Goal: Task Accomplishment & Management: Complete application form

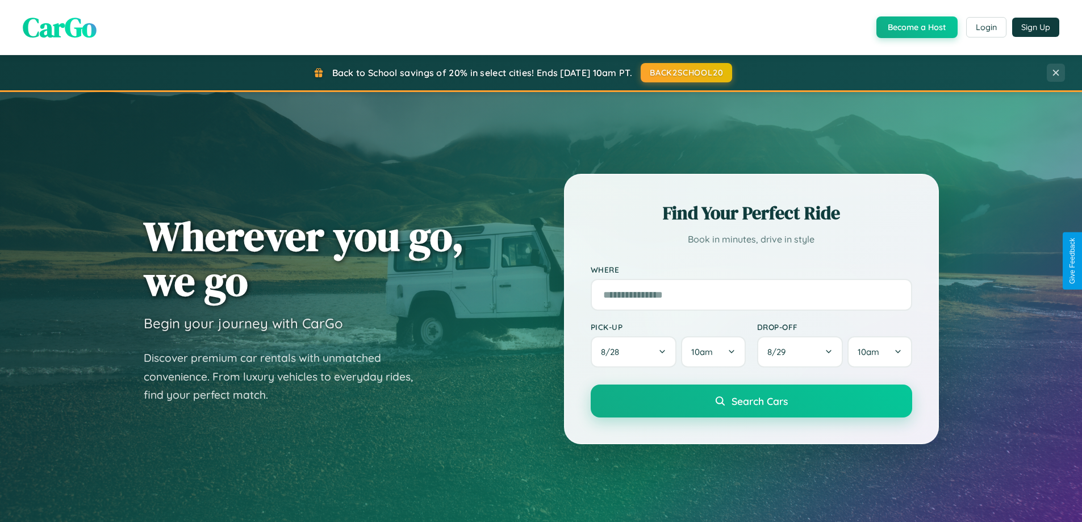
scroll to position [490, 0]
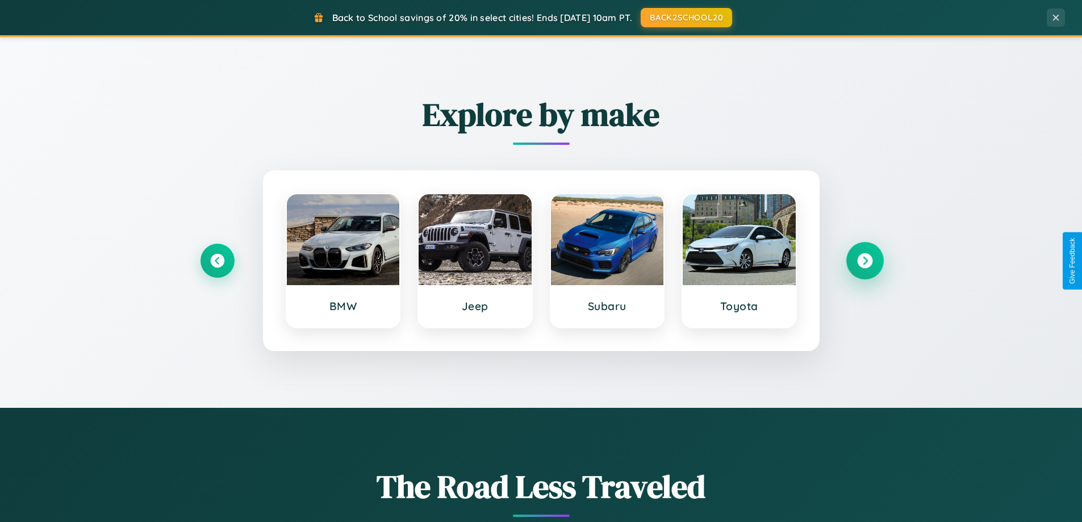
click at [865, 261] on icon at bounding box center [864, 260] width 15 height 15
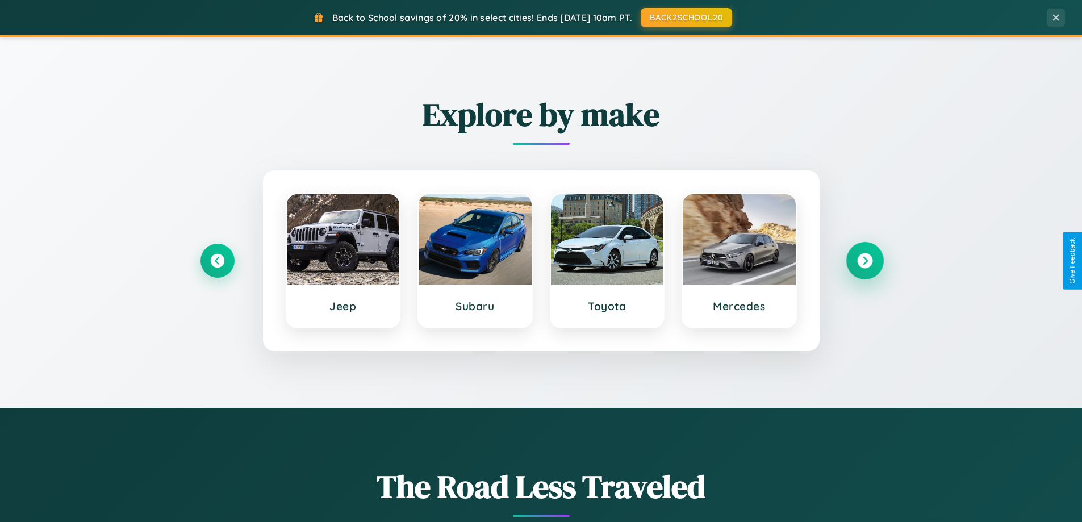
click at [865, 261] on icon at bounding box center [864, 260] width 15 height 15
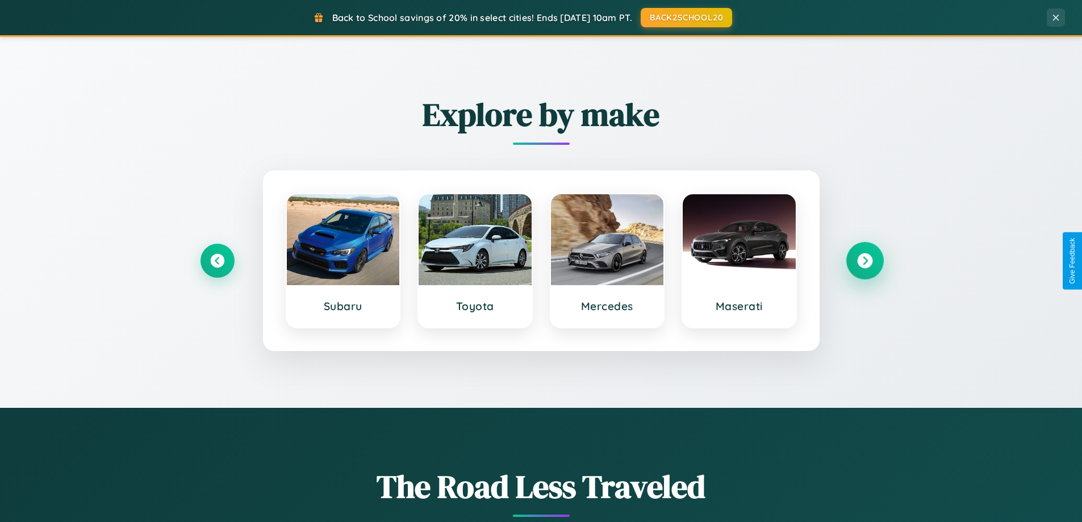
click at [865, 261] on icon at bounding box center [864, 260] width 15 height 15
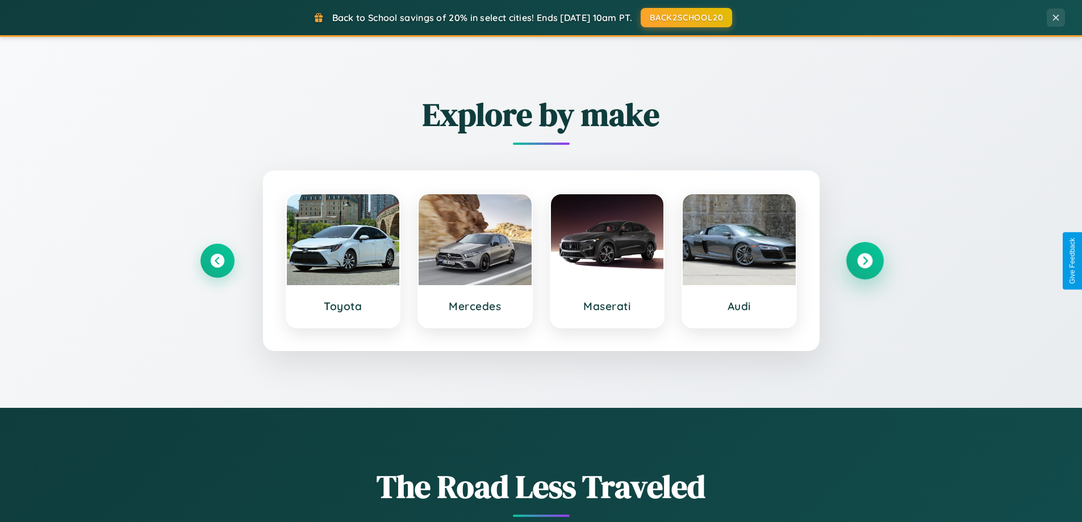
click at [865, 261] on icon at bounding box center [864, 260] width 15 height 15
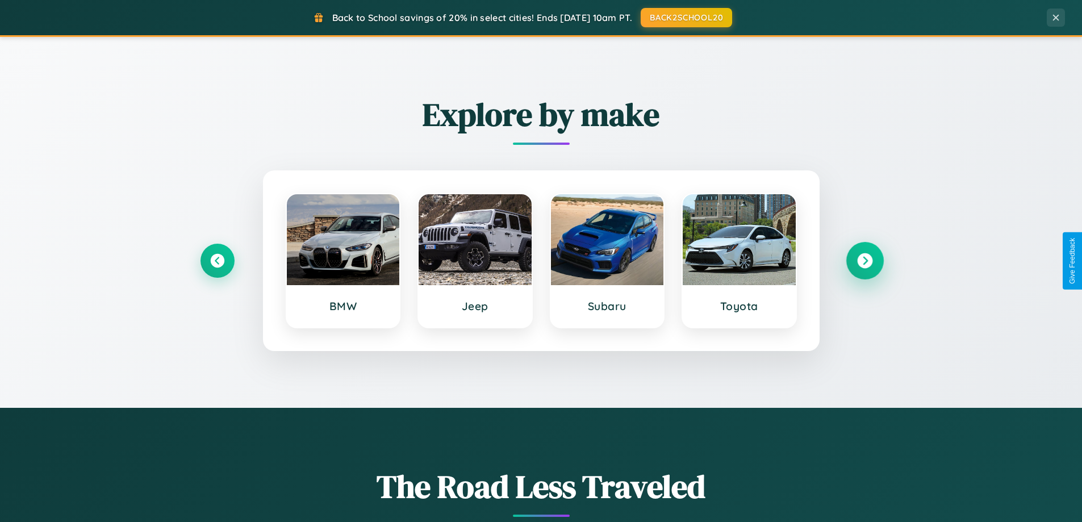
click at [865, 261] on icon at bounding box center [864, 260] width 15 height 15
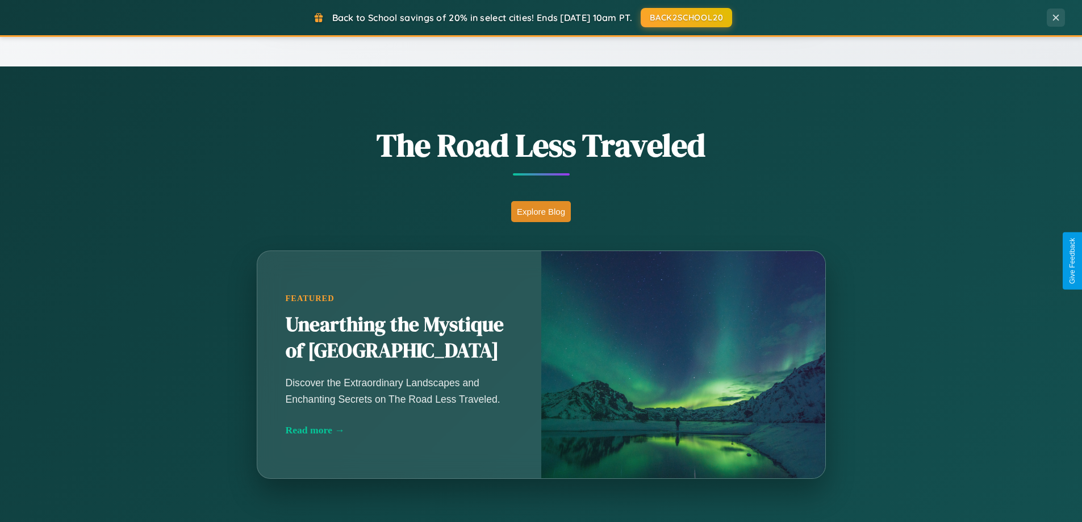
scroll to position [1001, 0]
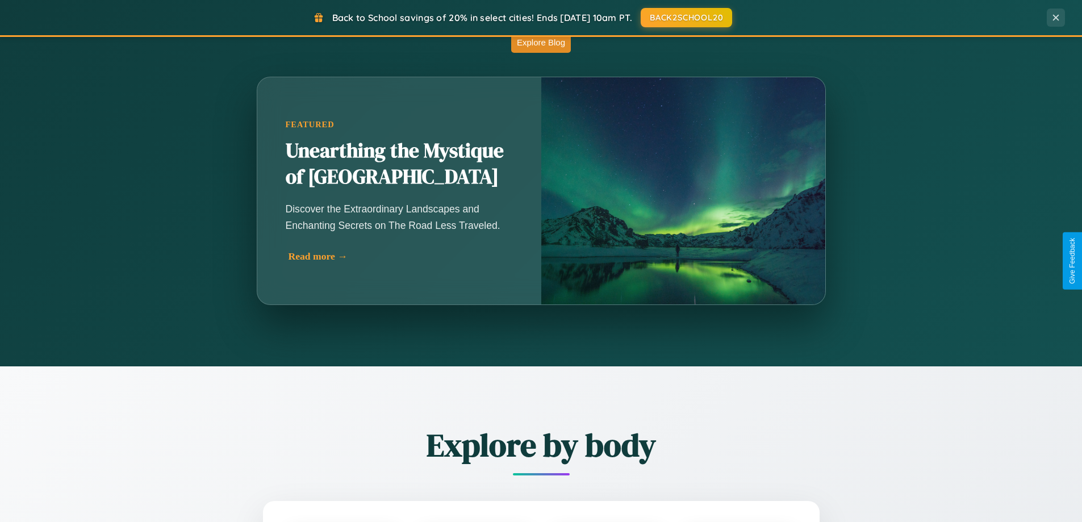
click at [401, 259] on div "Read more →" at bounding box center [402, 257] width 227 height 12
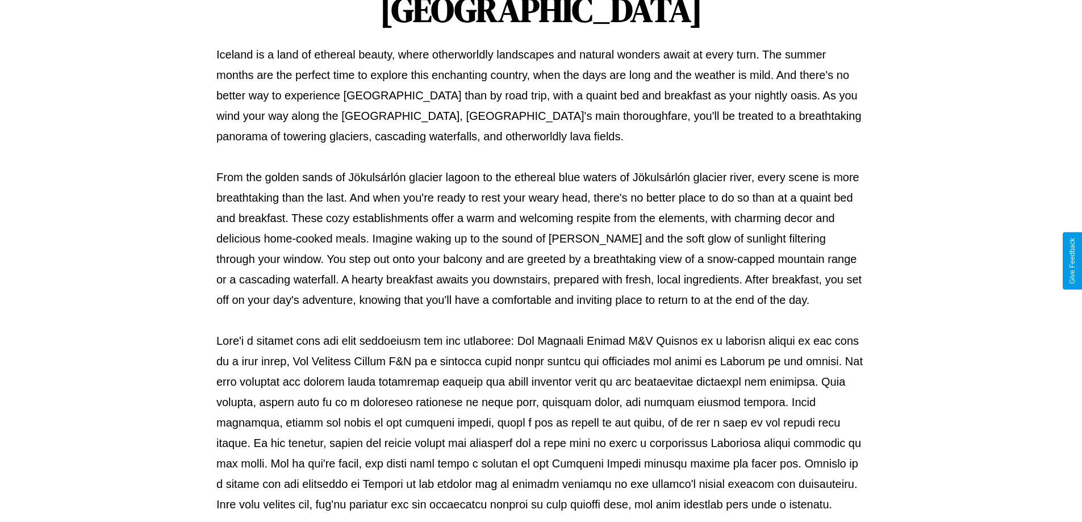
scroll to position [368, 0]
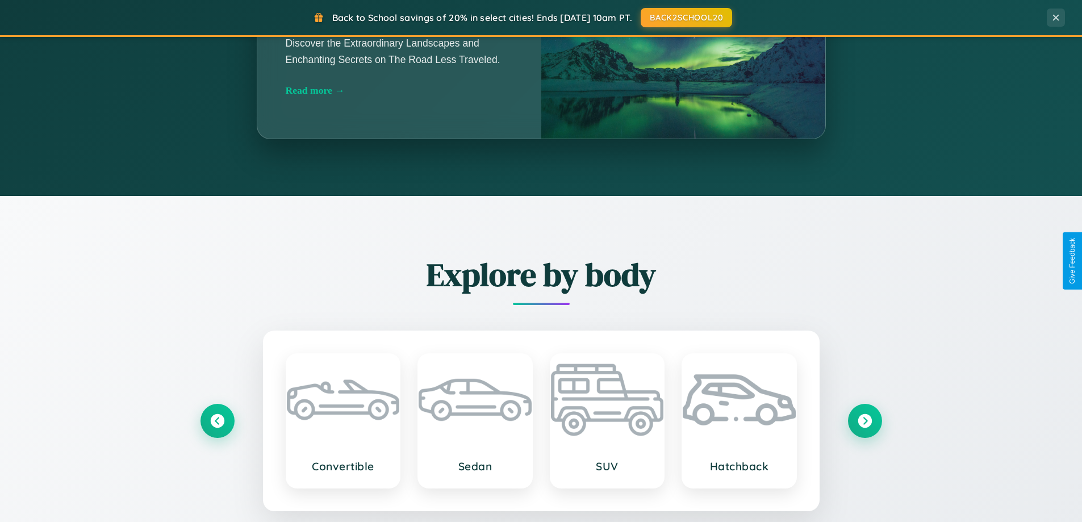
scroll to position [1826, 0]
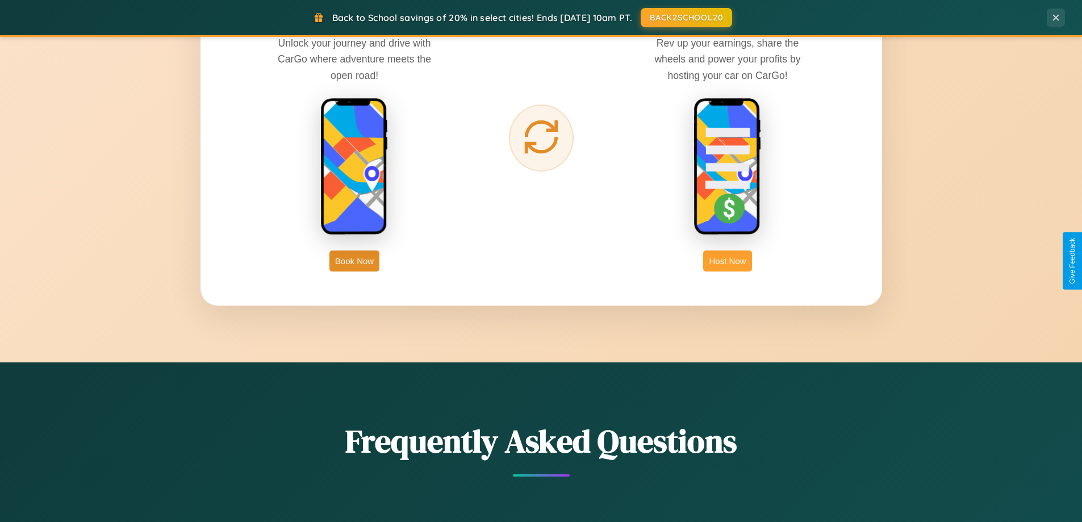
click at [728, 261] on button "Host Now" at bounding box center [727, 261] width 48 height 21
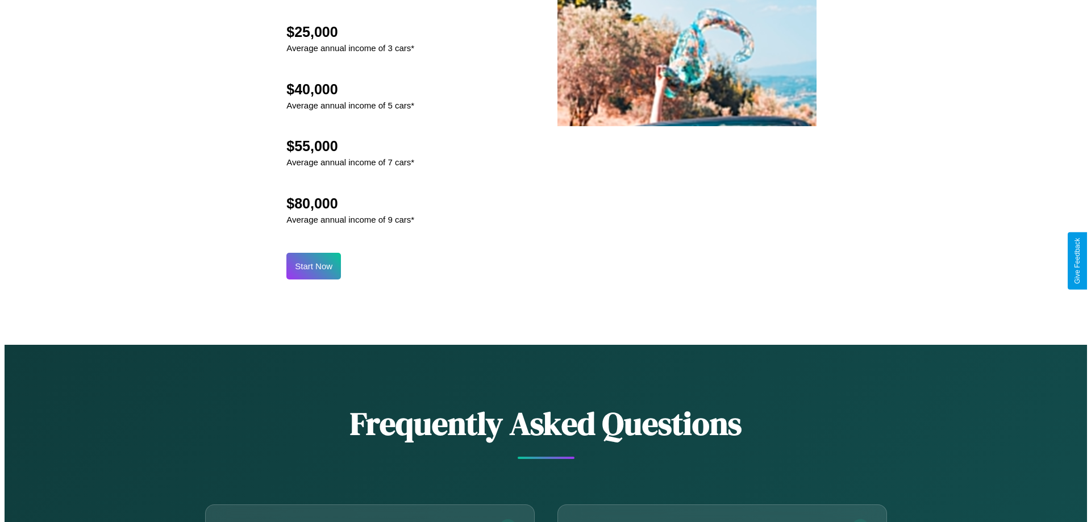
scroll to position [1185, 0]
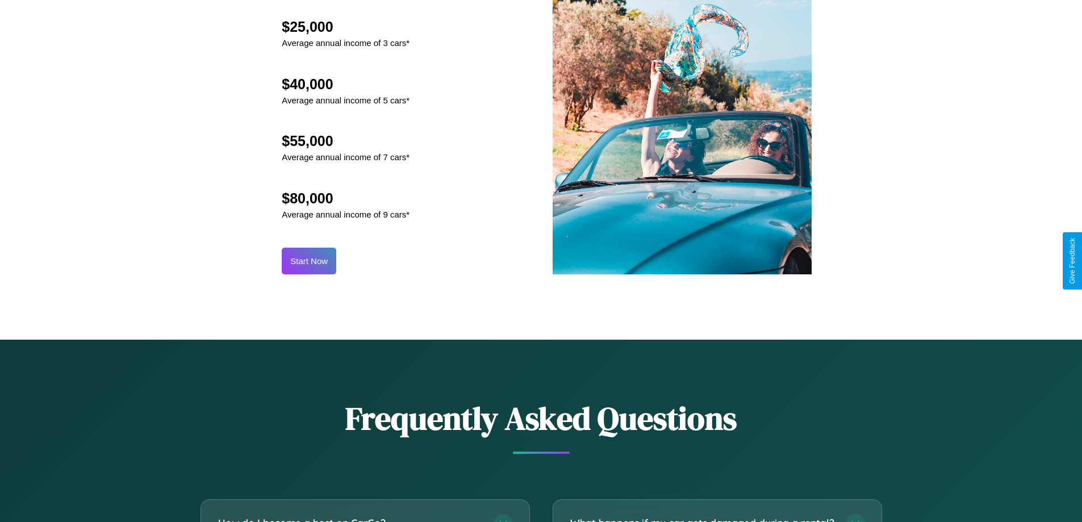
click at [309, 261] on button "Start Now" at bounding box center [309, 261] width 55 height 27
